Goal: Information Seeking & Learning: Learn about a topic

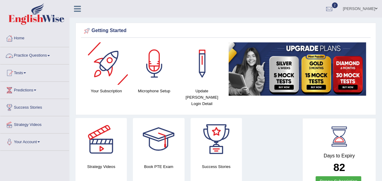
click at [39, 58] on link "Practice Questions" at bounding box center [34, 54] width 69 height 15
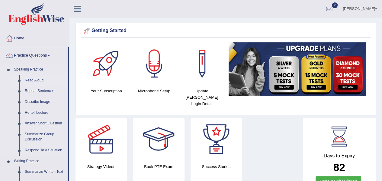
click at [38, 81] on link "Read Aloud" at bounding box center [45, 80] width 46 height 11
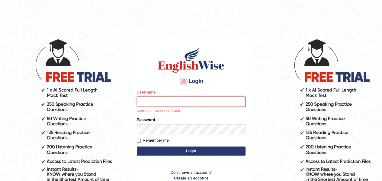
type input "samjoon"
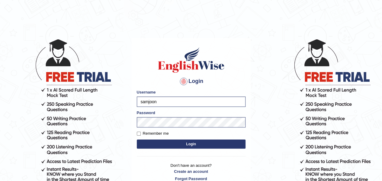
click at [181, 142] on button "Login" at bounding box center [191, 143] width 109 height 9
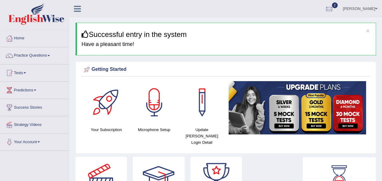
click at [46, 54] on link "Practice Questions" at bounding box center [34, 54] width 69 height 15
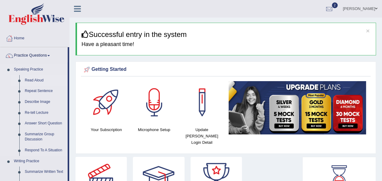
click at [36, 81] on link "Read Aloud" at bounding box center [45, 80] width 46 height 11
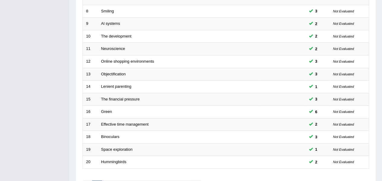
scroll to position [216, 0]
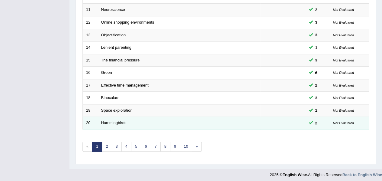
click at [102, 118] on td "Hummingbirds" at bounding box center [179, 123] width 163 height 13
click at [107, 122] on link "Hummingbirds" at bounding box center [113, 122] width 25 height 5
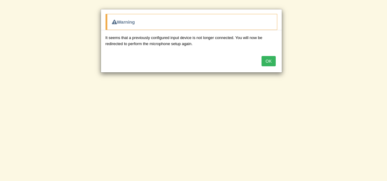
click at [271, 60] on button "OK" at bounding box center [268, 61] width 14 height 10
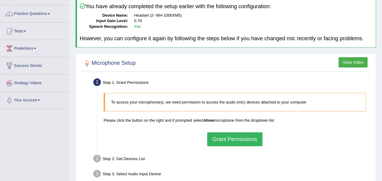
scroll to position [41, 0]
click at [248, 58] on div at bounding box center [226, 63] width 287 height 12
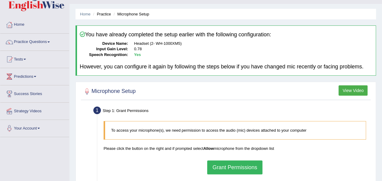
scroll to position [15, 0]
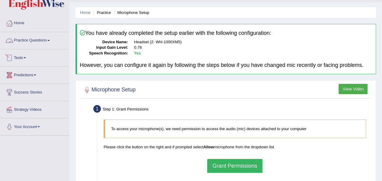
click at [34, 46] on link "Practice Questions" at bounding box center [34, 39] width 69 height 15
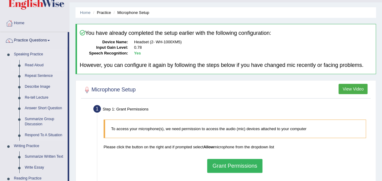
click at [36, 61] on link "Read Aloud" at bounding box center [45, 65] width 46 height 11
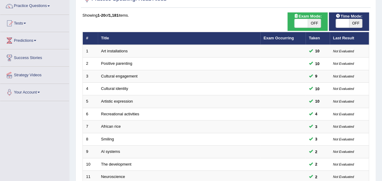
scroll to position [50, 0]
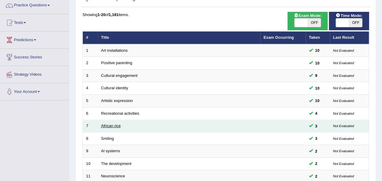
click at [118, 125] on link "African rice" at bounding box center [111, 125] width 20 height 5
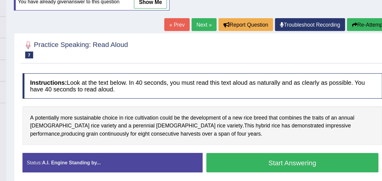
scroll to position [36, 0]
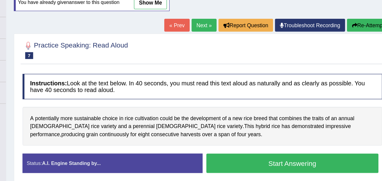
click at [242, 162] on button "Start Answering" at bounding box center [298, 161] width 138 height 15
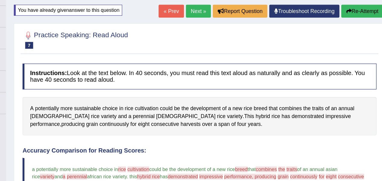
scroll to position [59, 0]
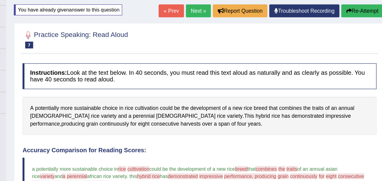
click at [220, 11] on link "Next »" at bounding box center [223, 9] width 20 height 10
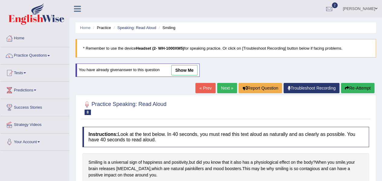
click at [204, 86] on link "« Prev" at bounding box center [206, 88] width 20 height 10
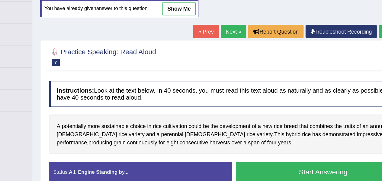
scroll to position [44, 0]
